Goal: Information Seeking & Learning: Learn about a topic

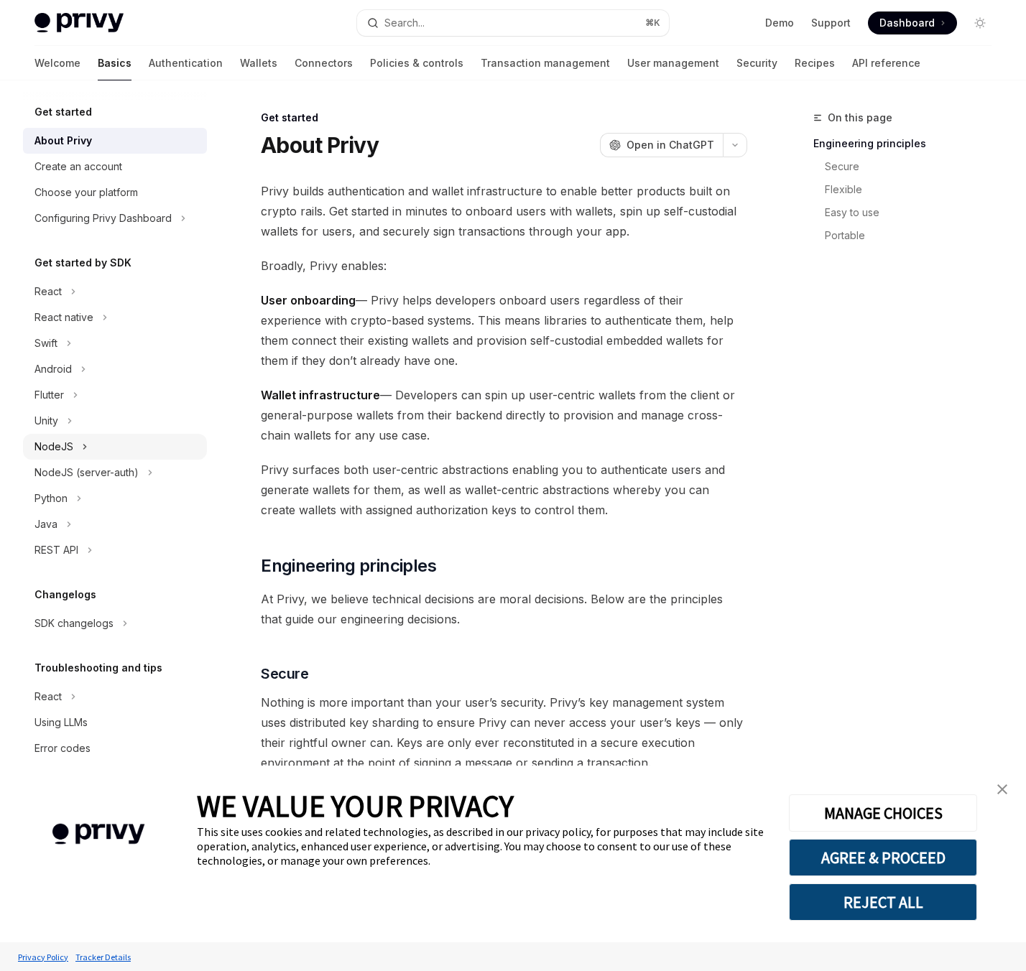
scroll to position [17, 0]
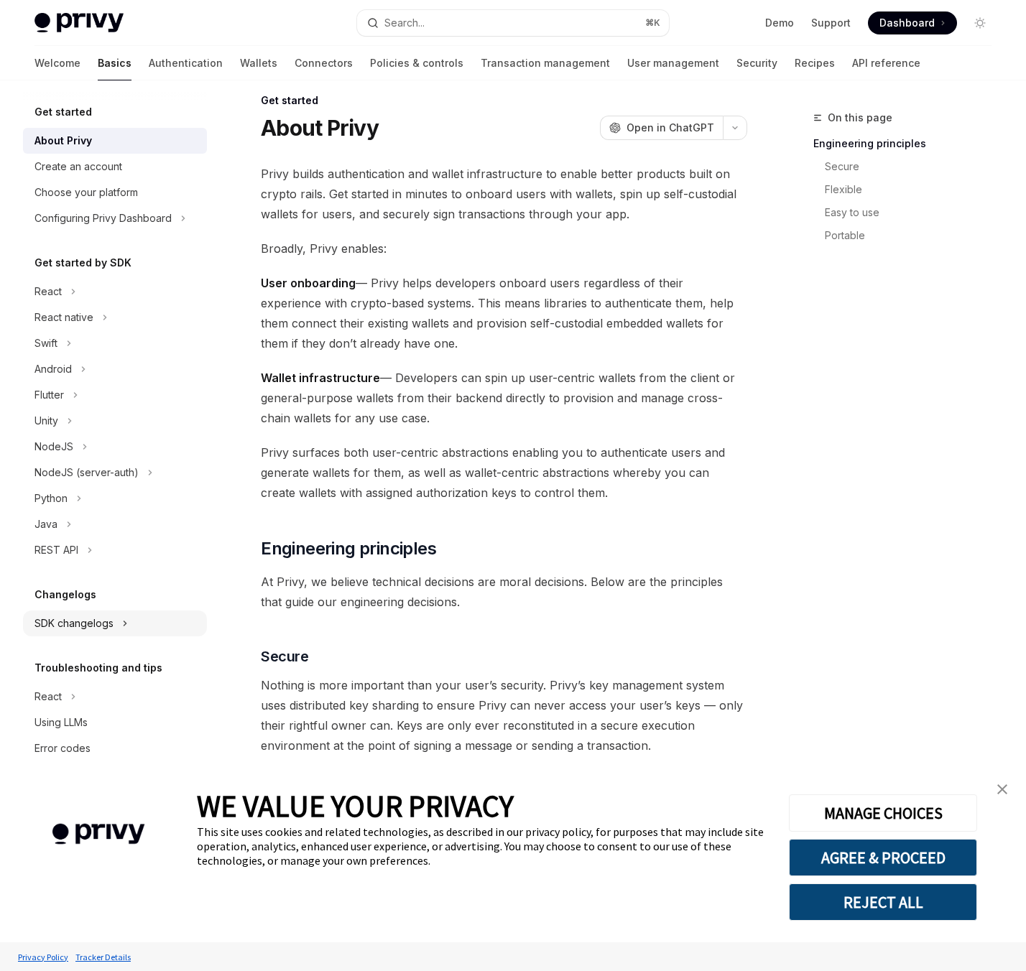
click at [113, 621] on div "SDK changelogs" at bounding box center [115, 624] width 184 height 26
click at [84, 647] on div "React" at bounding box center [120, 649] width 155 height 17
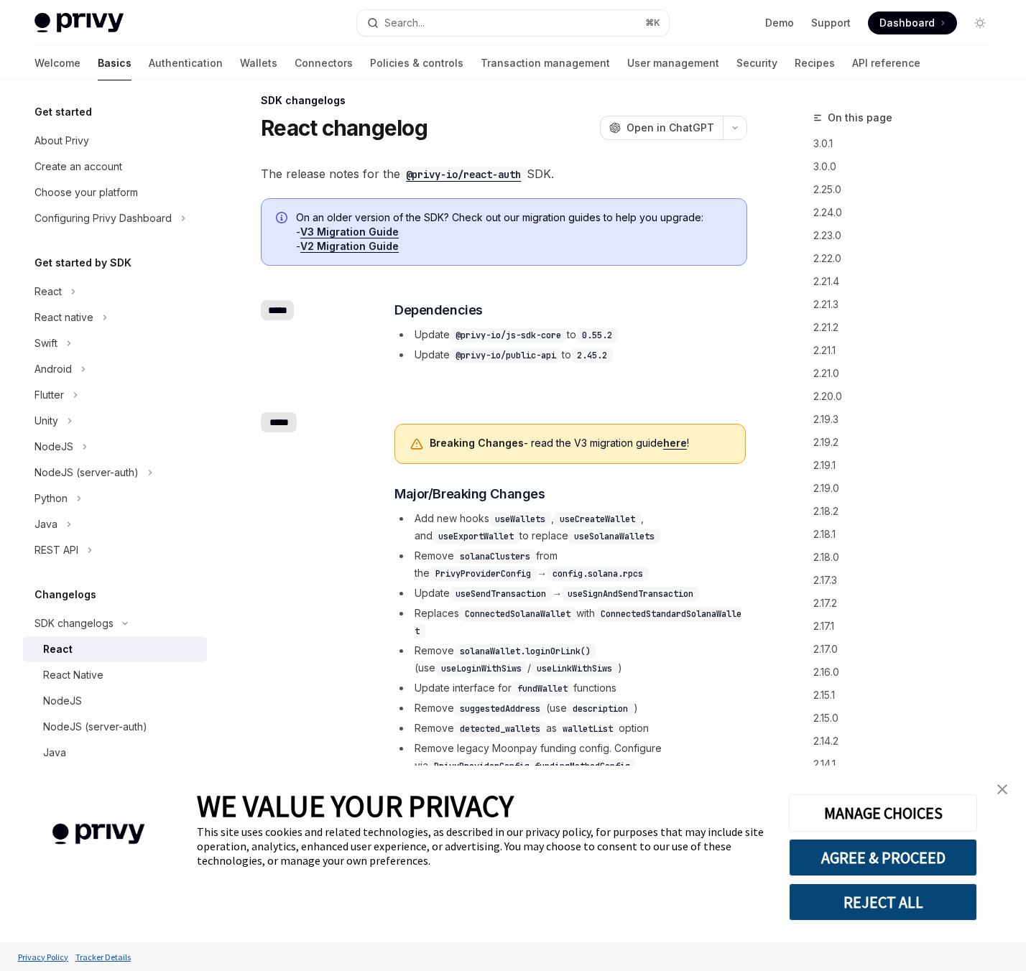
click at [550, 521] on code "useWallets" at bounding box center [520, 519] width 62 height 14
click at [618, 527] on li "Add new hooks useWallets , useCreateWallet , and useExportWallet to replace use…" at bounding box center [569, 527] width 351 height 34
click at [629, 542] on code "useSolanaWallets" at bounding box center [614, 536] width 92 height 14
drag, startPoint x: 700, startPoint y: 539, endPoint x: 548, endPoint y: 547, distance: 152.5
click at [549, 547] on ul "Add new hooks useWallets , useCreateWallet , and useExportWallet to replace use…" at bounding box center [569, 701] width 351 height 382
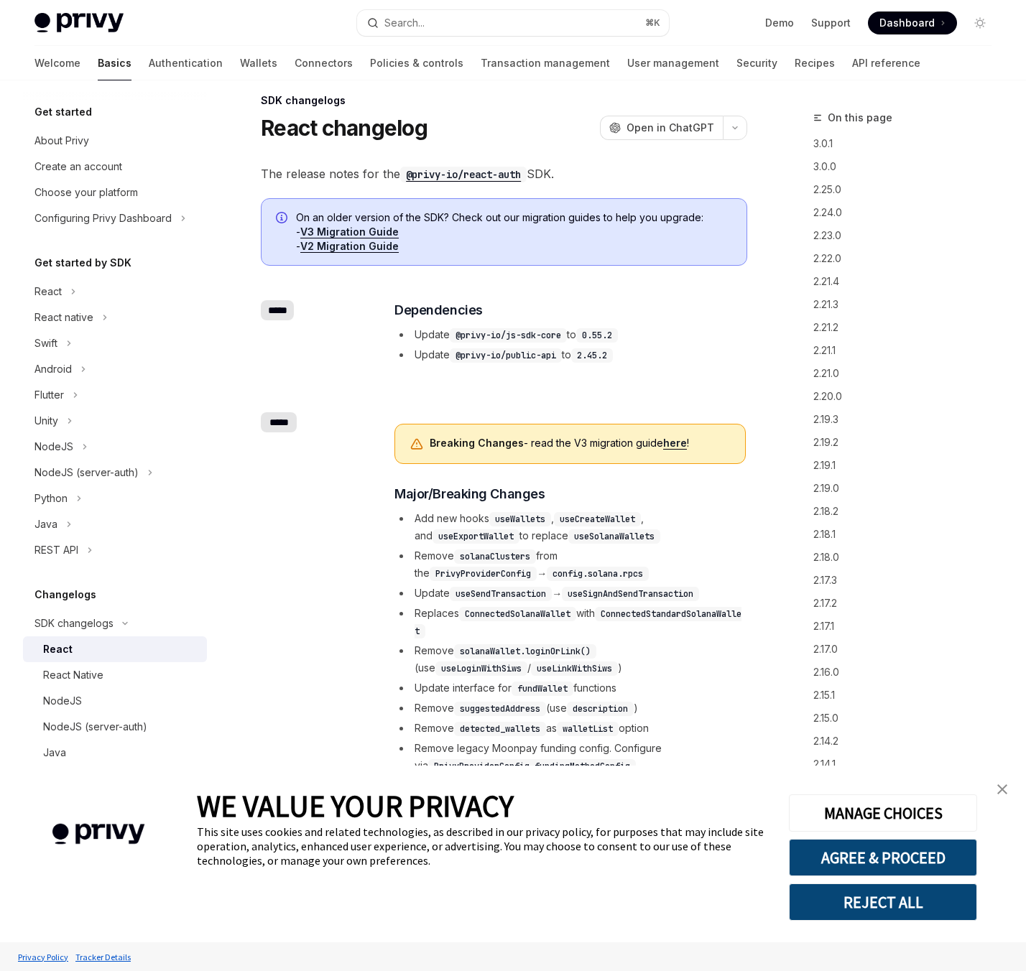
click at [598, 546] on ul "Add new hooks useWallets , useCreateWallet , and useExportWallet to replace use…" at bounding box center [569, 701] width 351 height 382
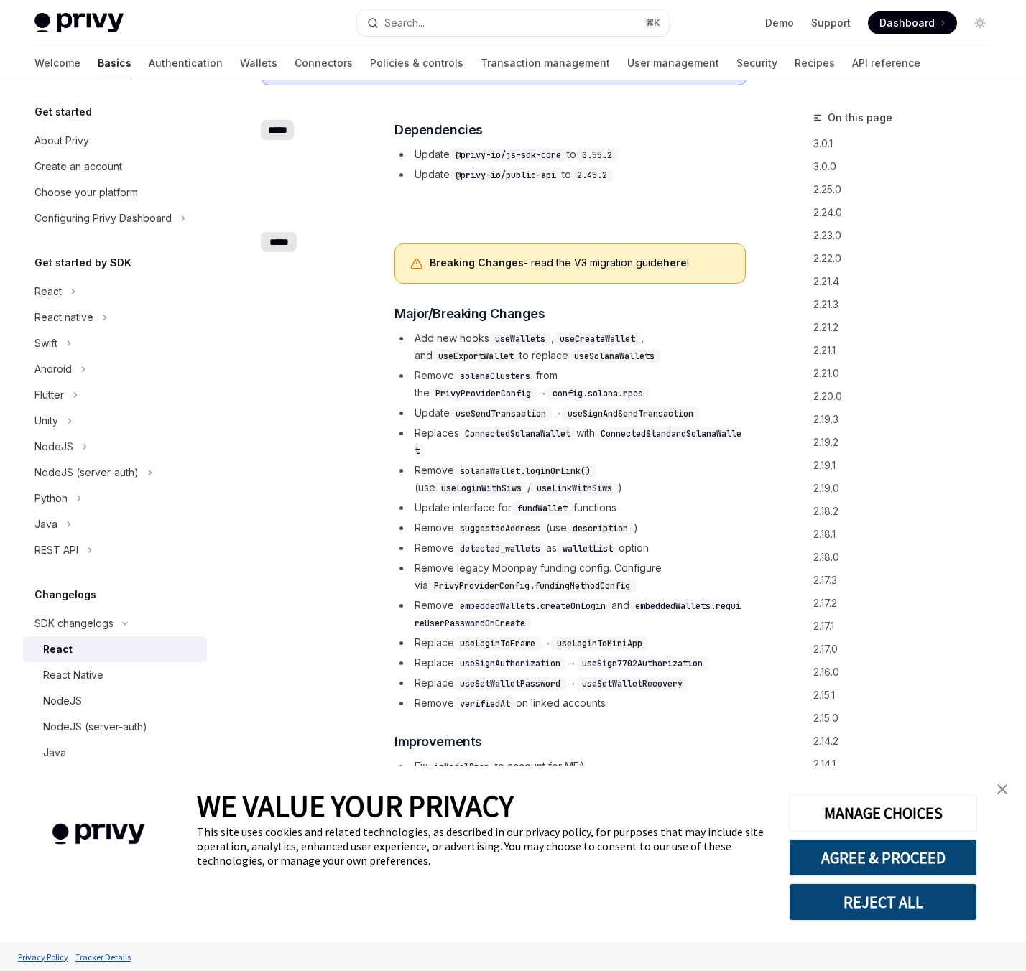
scroll to position [200, 0]
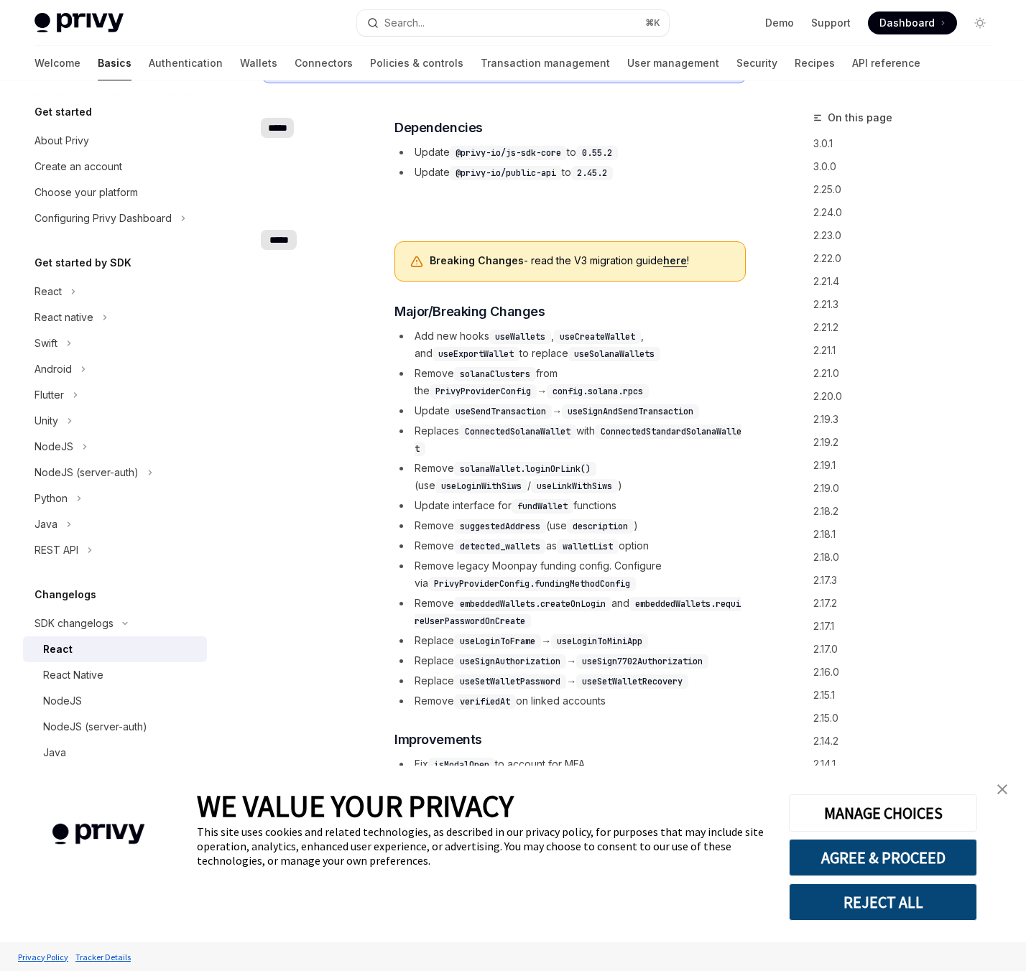
click at [528, 553] on li "Remove detected_wallets as walletList option" at bounding box center [569, 545] width 351 height 17
click at [596, 546] on code "walletList" at bounding box center [588, 546] width 62 height 14
click at [478, 558] on li "Remove legacy Moonpay funding config. Configure via PrivyProviderConfig.funding…" at bounding box center [569, 574] width 351 height 34
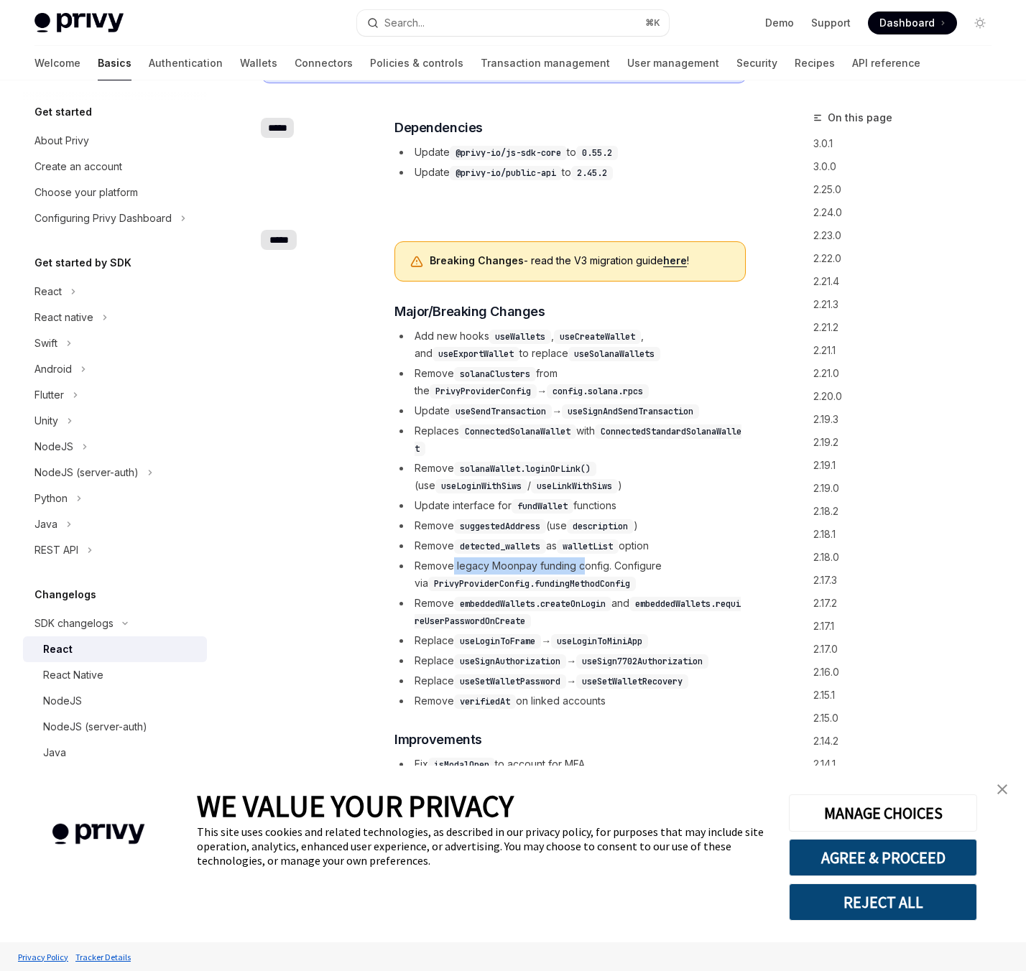
drag, startPoint x: 450, startPoint y: 562, endPoint x: 584, endPoint y: 573, distance: 134.7
click at [584, 573] on li "Remove legacy Moonpay funding config. Configure via PrivyProviderConfig.funding…" at bounding box center [569, 574] width 351 height 34
click at [659, 575] on li "Remove legacy Moonpay funding config. Configure via PrivyProviderConfig.funding…" at bounding box center [569, 574] width 351 height 34
type textarea "*"
